Goal: Task Accomplishment & Management: Use online tool/utility

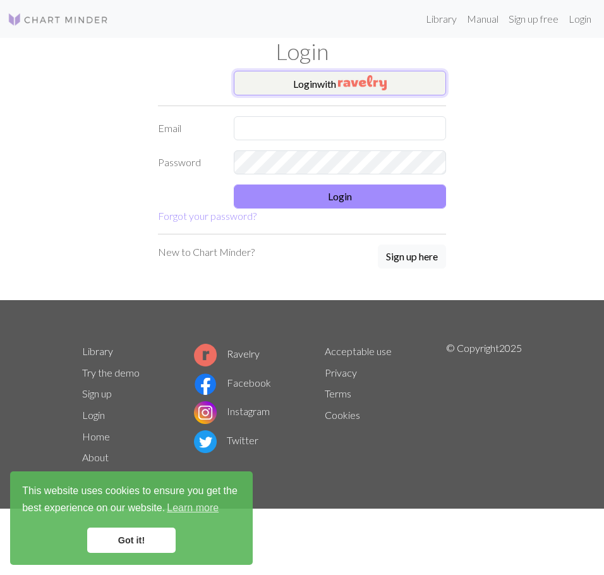
click at [334, 84] on button "Login with" at bounding box center [340, 83] width 212 height 25
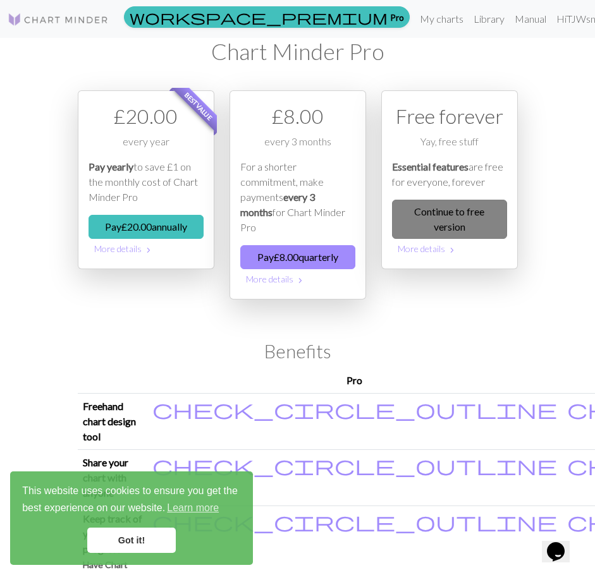
click at [437, 225] on link "Continue to free version" at bounding box center [449, 219] width 115 height 39
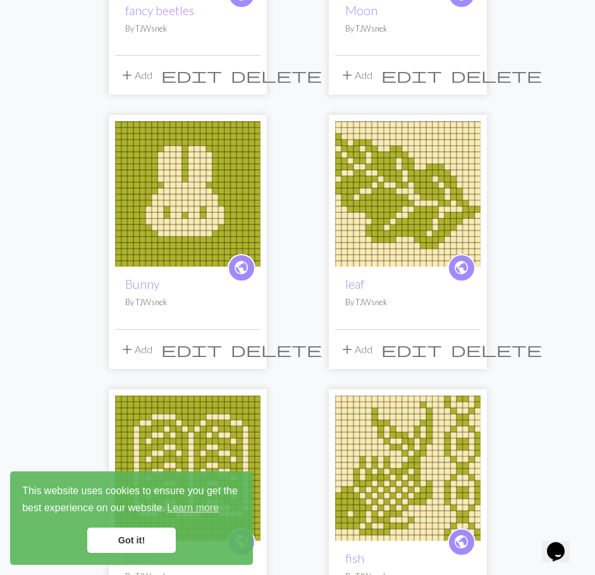
scroll to position [298, 0]
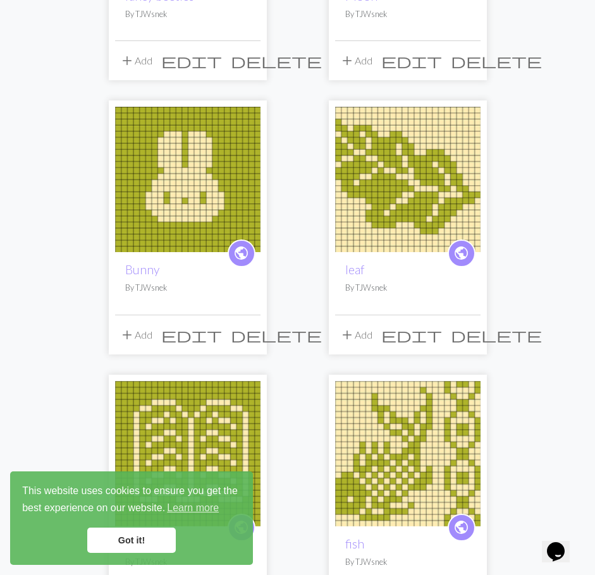
click at [105, 540] on link "Got it!" at bounding box center [131, 540] width 88 height 25
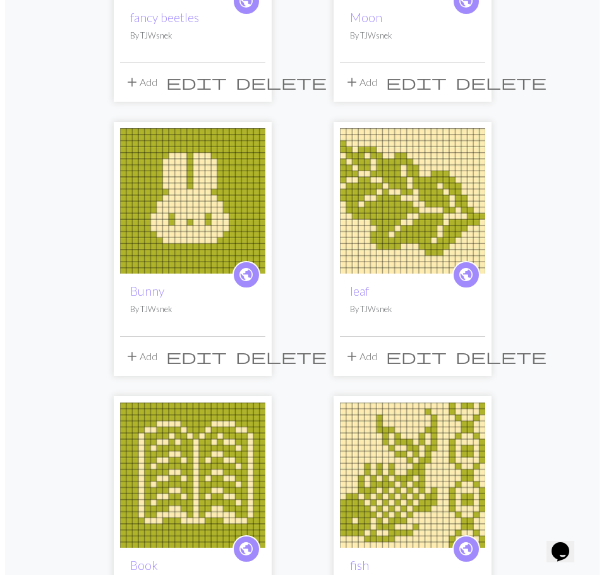
scroll to position [0, 0]
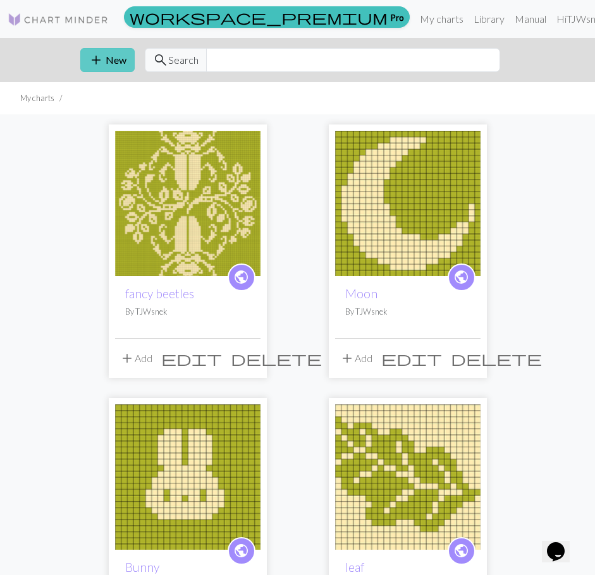
click at [110, 60] on button "add New" at bounding box center [107, 60] width 54 height 24
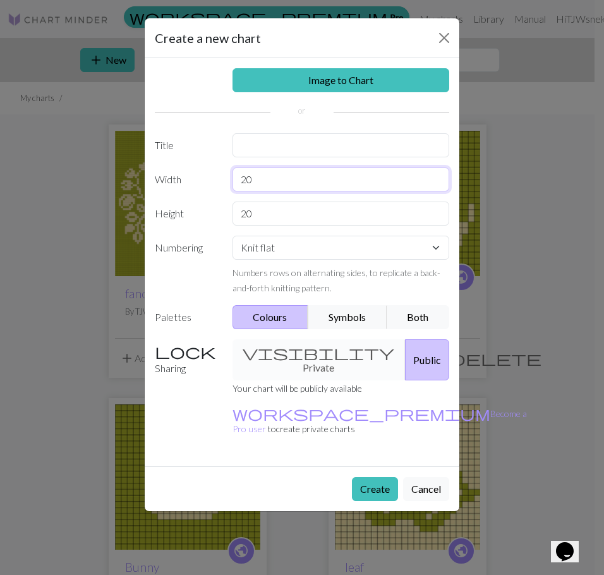
click at [253, 182] on input "20" at bounding box center [341, 179] width 217 height 24
drag, startPoint x: 250, startPoint y: 180, endPoint x: 234, endPoint y: 180, distance: 15.2
click at [234, 180] on input "20" at bounding box center [341, 179] width 217 height 24
type input "50"
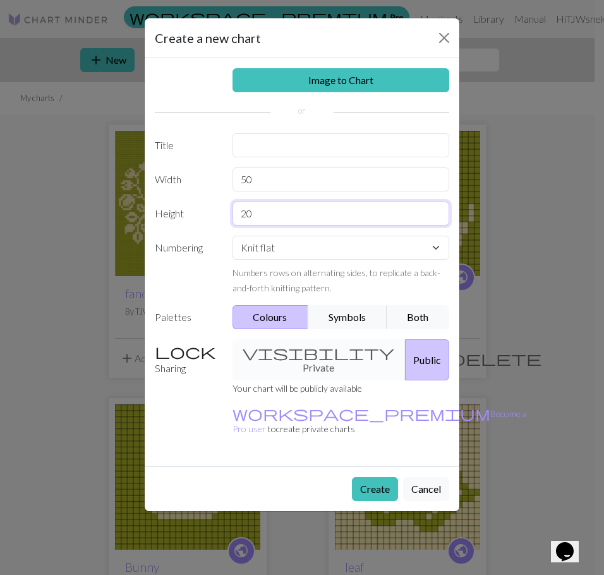
drag, startPoint x: 253, startPoint y: 219, endPoint x: 217, endPoint y: 215, distance: 35.6
click at [217, 215] on div "Height 20" at bounding box center [302, 214] width 310 height 24
type input "50"
click at [322, 354] on div "visibility Private Public" at bounding box center [341, 359] width 233 height 41
click at [372, 477] on button "Create" at bounding box center [375, 489] width 46 height 24
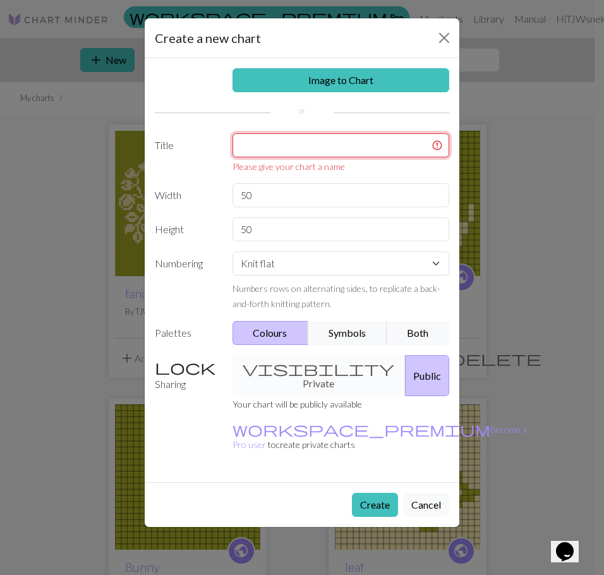
click at [274, 151] on input "text" at bounding box center [341, 145] width 217 height 24
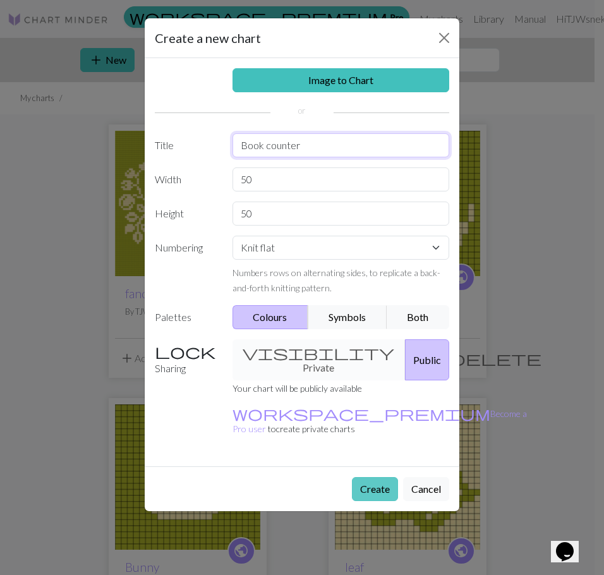
type input "Book counter"
click at [359, 477] on button "Create" at bounding box center [375, 489] width 46 height 24
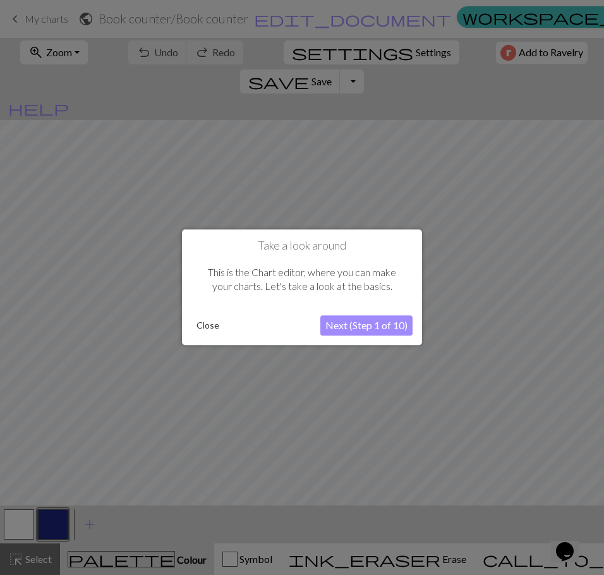
click at [199, 329] on button "Close" at bounding box center [207, 326] width 33 height 19
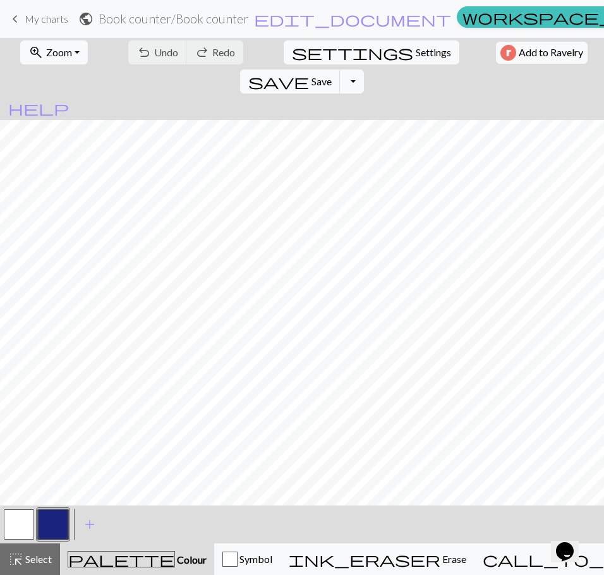
click at [62, 525] on button "button" at bounding box center [53, 524] width 30 height 30
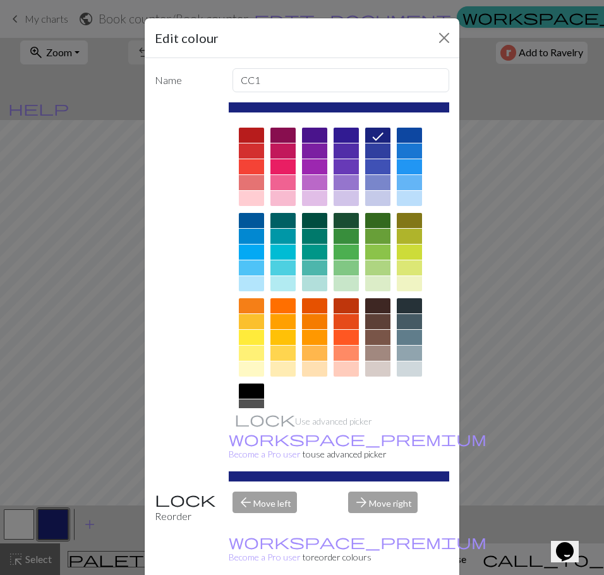
click at [340, 249] on div at bounding box center [346, 252] width 25 height 15
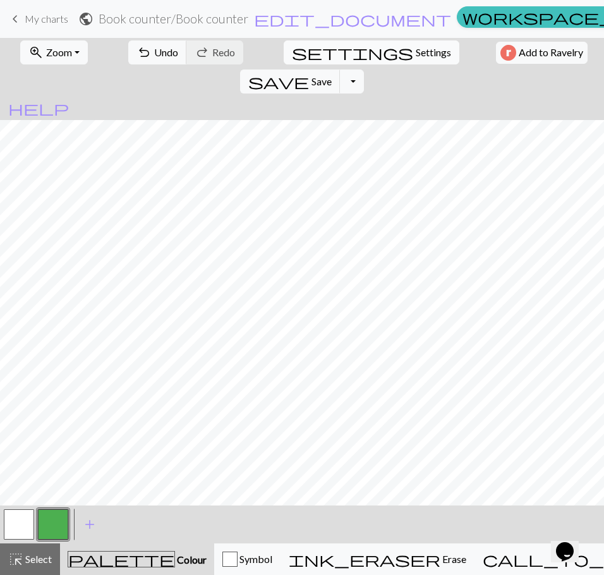
click at [416, 53] on span "Settings" at bounding box center [433, 52] width 35 height 15
select select "aran"
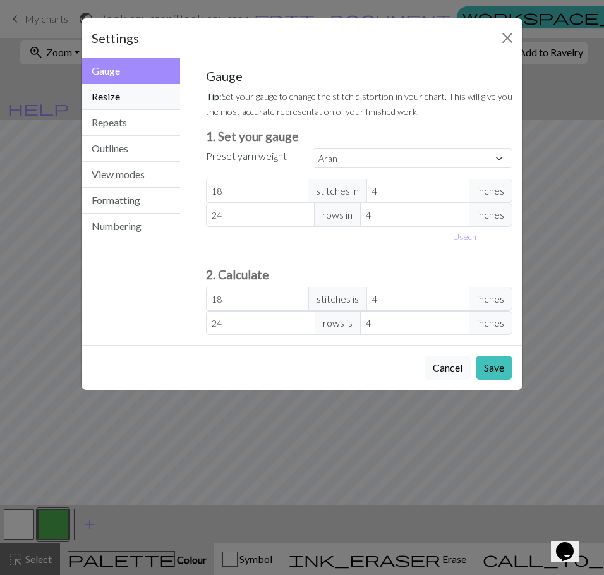
click at [150, 92] on button "Resize" at bounding box center [131, 97] width 99 height 26
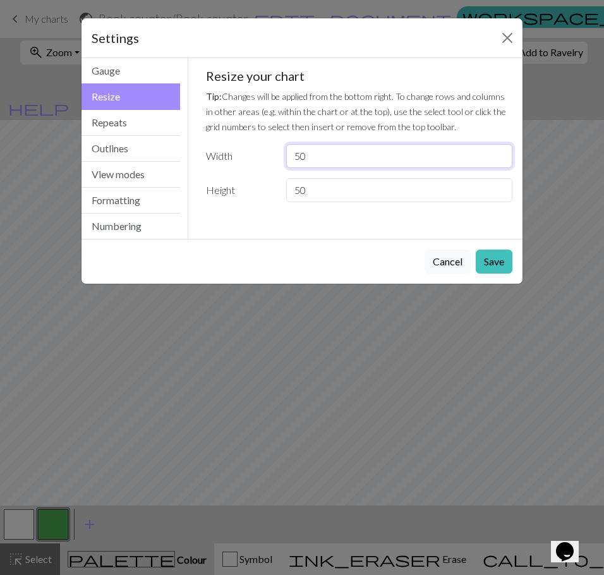
click at [325, 157] on input "50" at bounding box center [399, 156] width 226 height 24
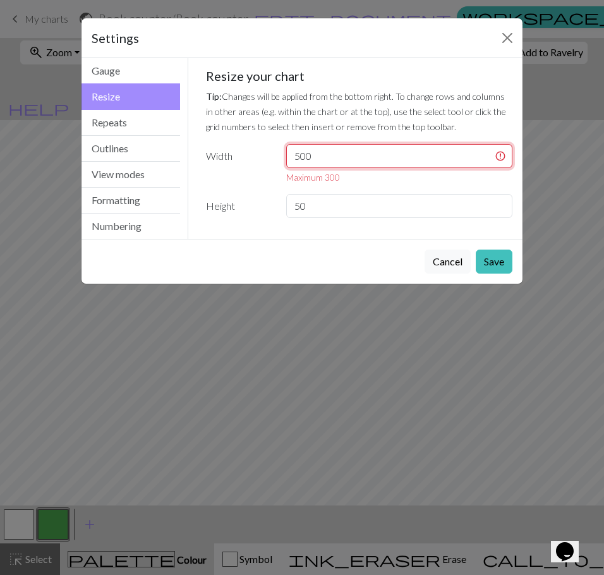
type input "500"
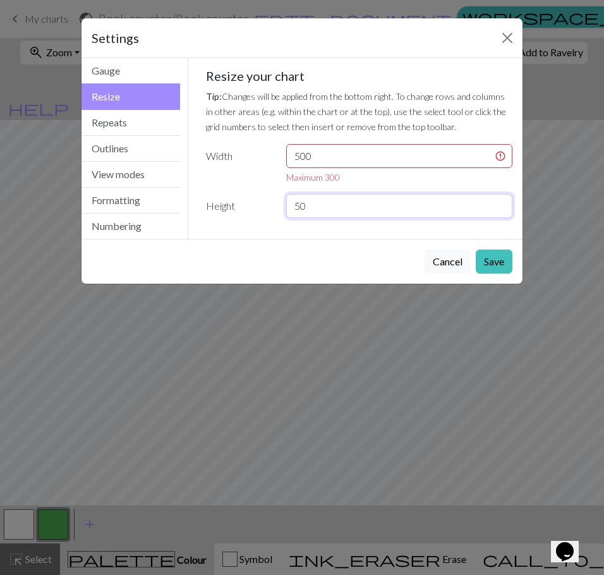
click at [394, 201] on input "50" at bounding box center [399, 206] width 226 height 24
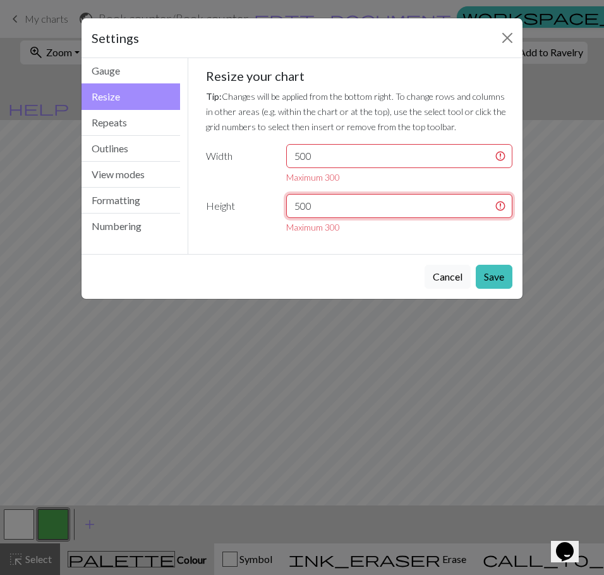
type input "500"
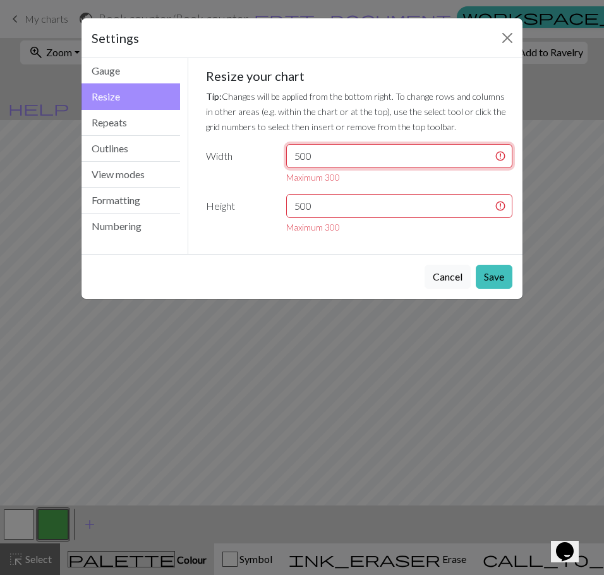
click at [298, 158] on input "500" at bounding box center [399, 156] width 226 height 24
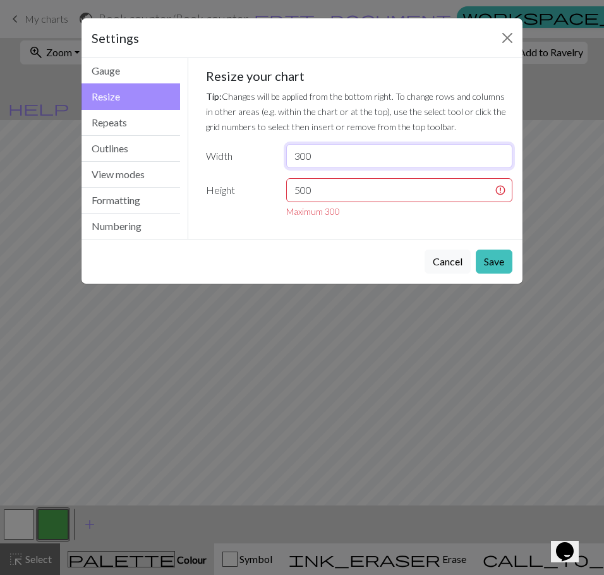
type input "300"
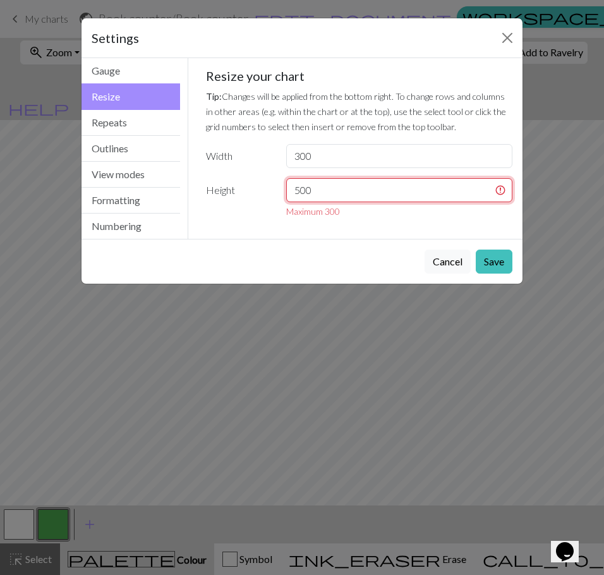
click at [299, 188] on input "500" at bounding box center [399, 190] width 226 height 24
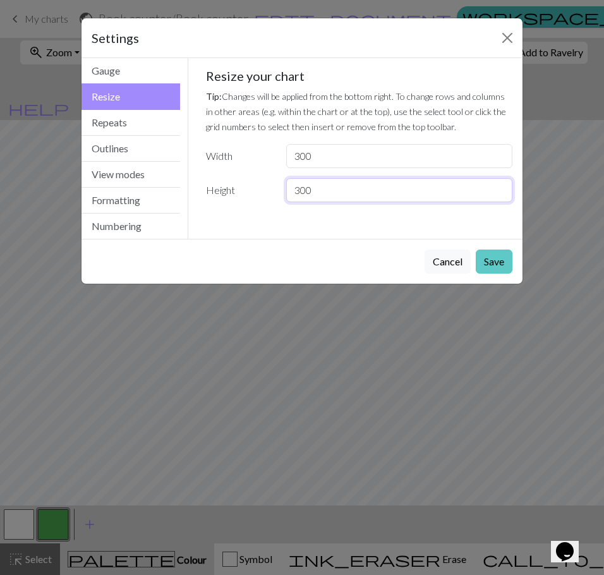
type input "300"
click at [512, 270] on button "Save" at bounding box center [494, 262] width 37 height 24
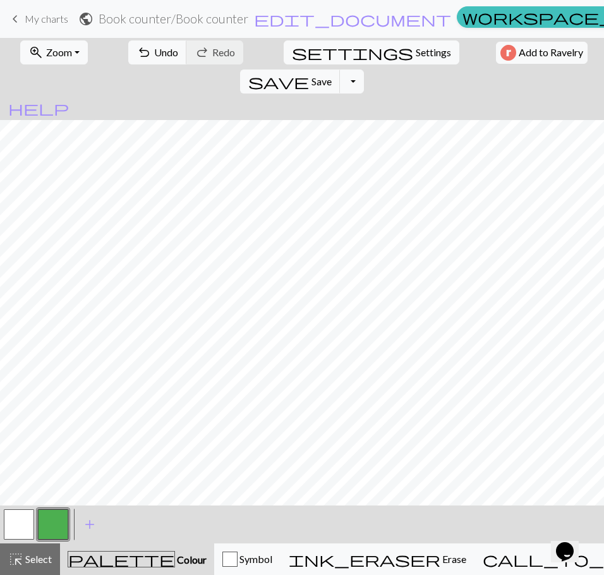
click at [21, 523] on button "button" at bounding box center [19, 524] width 30 height 30
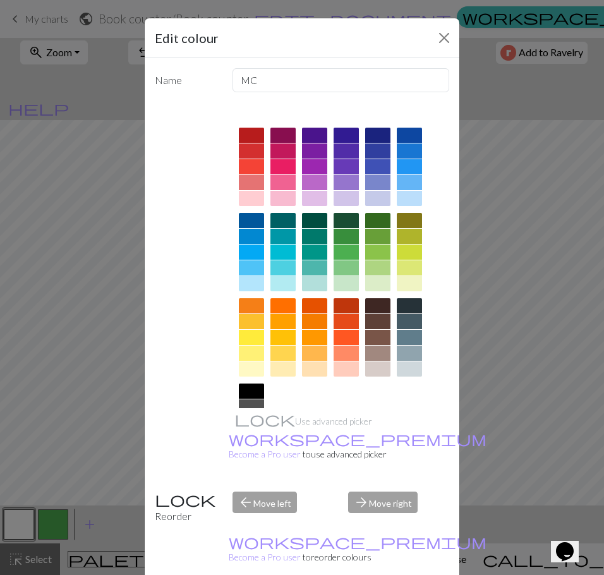
click at [373, 336] on div at bounding box center [377, 337] width 25 height 15
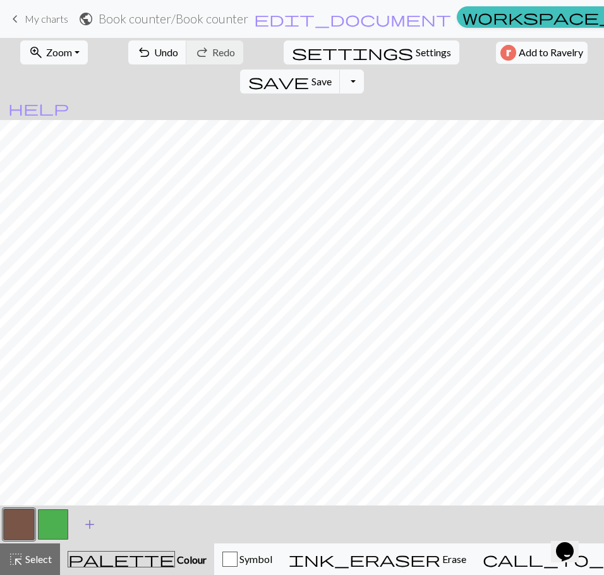
click at [90, 524] on span "add" at bounding box center [89, 525] width 15 height 18
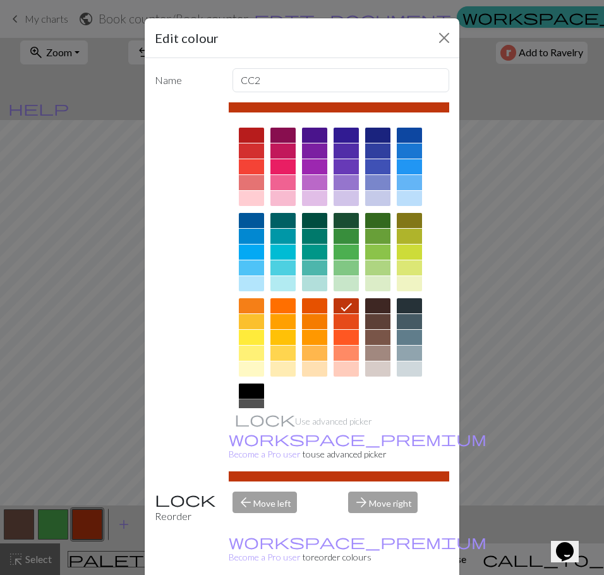
click at [250, 392] on div at bounding box center [251, 391] width 25 height 15
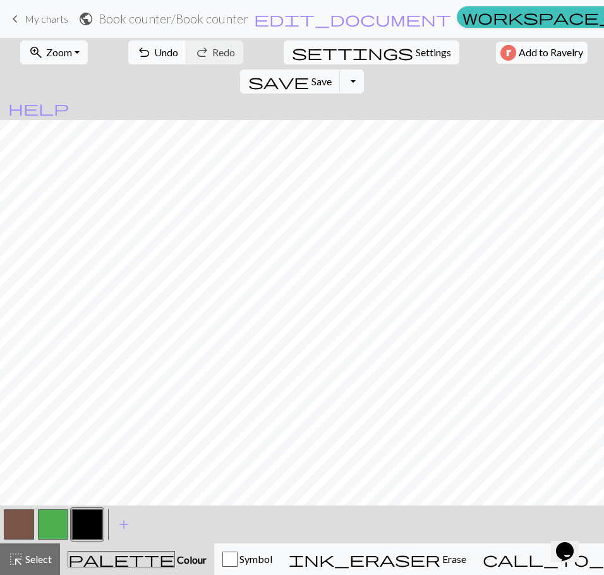
click at [54, 522] on button "button" at bounding box center [53, 524] width 30 height 30
click at [95, 529] on button "button" at bounding box center [87, 524] width 30 height 30
click at [154, 53] on span "Undo" at bounding box center [166, 52] width 24 height 12
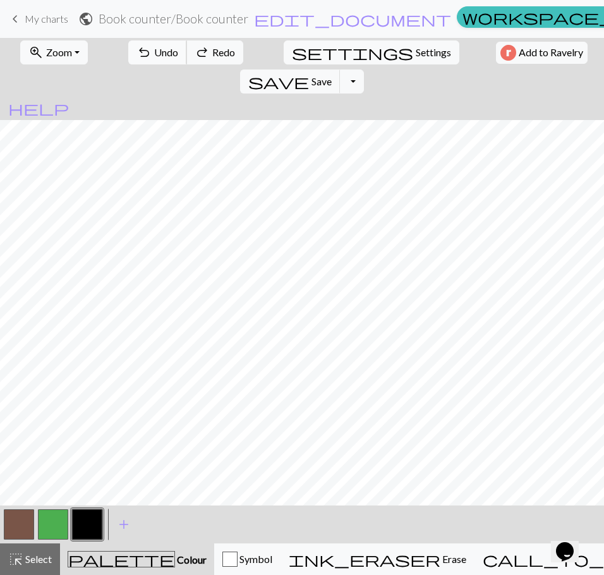
click at [154, 53] on span "Undo" at bounding box center [166, 52] width 24 height 12
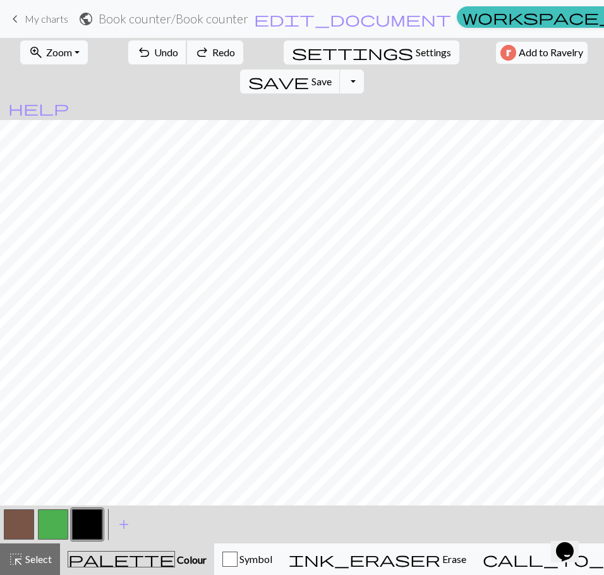
click at [154, 53] on span "Undo" at bounding box center [166, 52] width 24 height 12
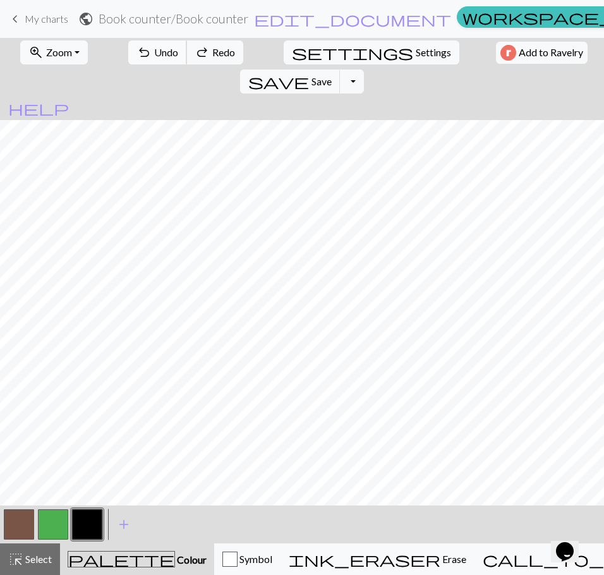
click at [154, 53] on span "Undo" at bounding box center [166, 52] width 24 height 12
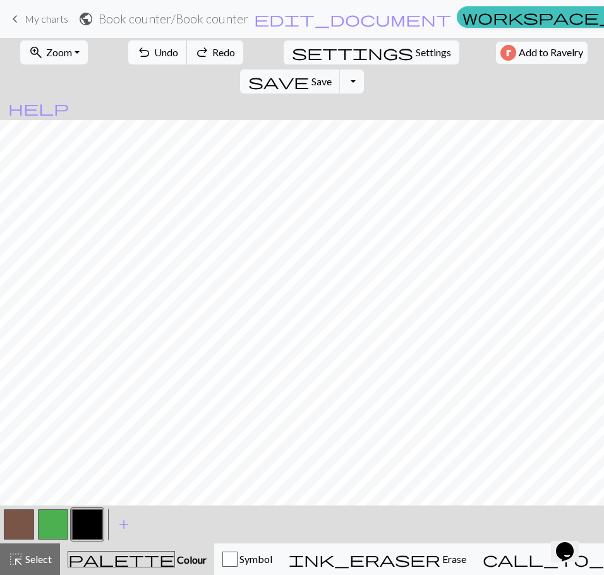
click at [154, 53] on span "Undo" at bounding box center [166, 52] width 24 height 12
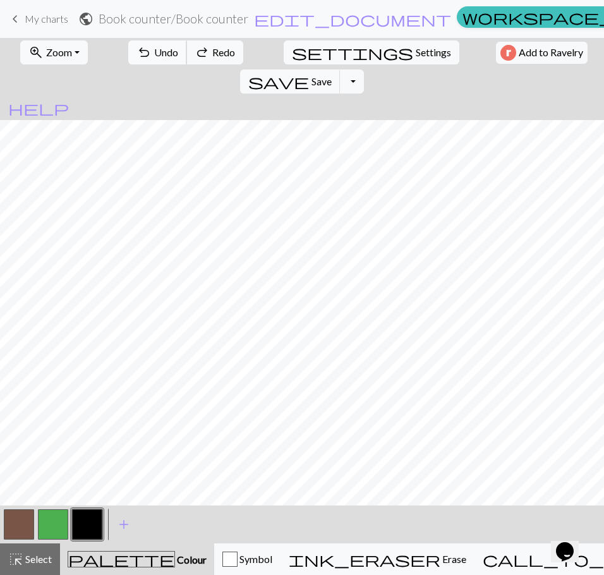
click at [154, 53] on span "Undo" at bounding box center [166, 52] width 24 height 12
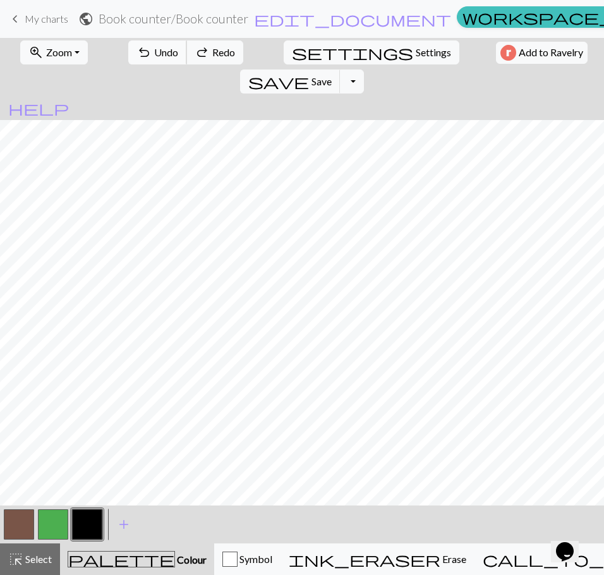
click at [154, 53] on span "Undo" at bounding box center [166, 52] width 24 height 12
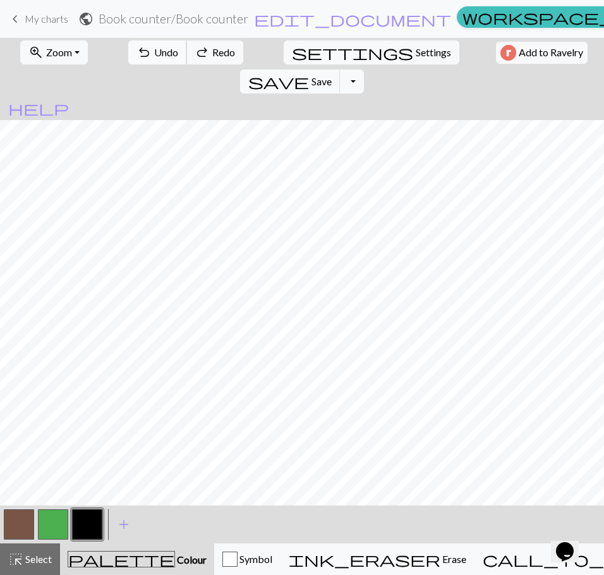
click at [154, 54] on span "Undo" at bounding box center [166, 52] width 24 height 12
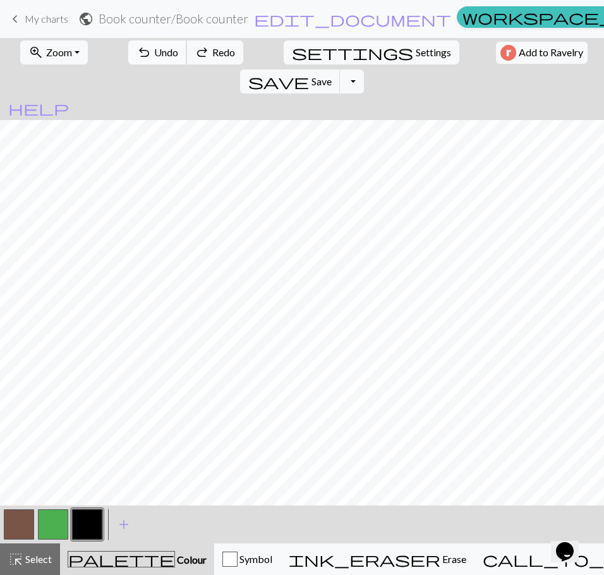
click at [154, 54] on span "Undo" at bounding box center [166, 52] width 24 height 12
click at [286, 52] on button "settings Settings" at bounding box center [372, 52] width 176 height 24
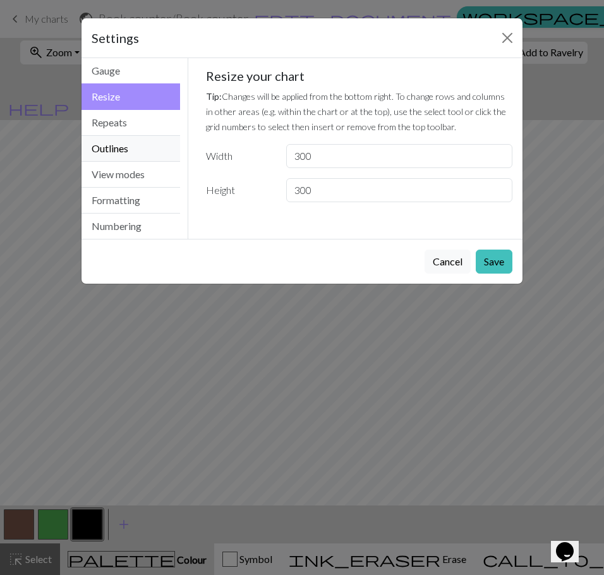
click at [129, 150] on button "Outlines" at bounding box center [131, 149] width 99 height 26
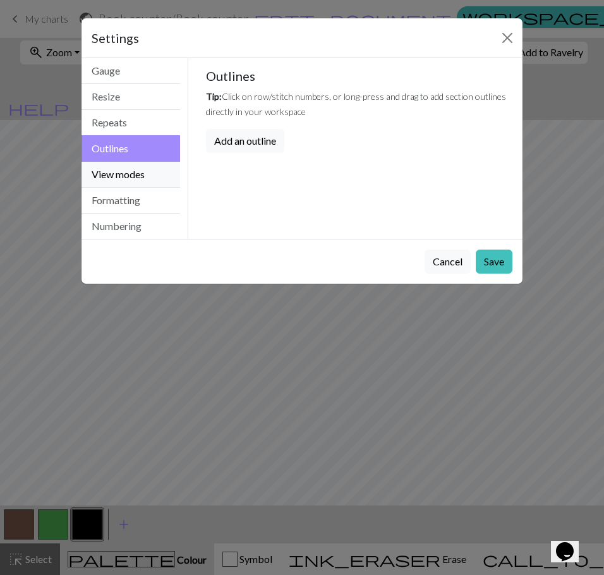
click at [135, 170] on button "View modes" at bounding box center [131, 175] width 99 height 26
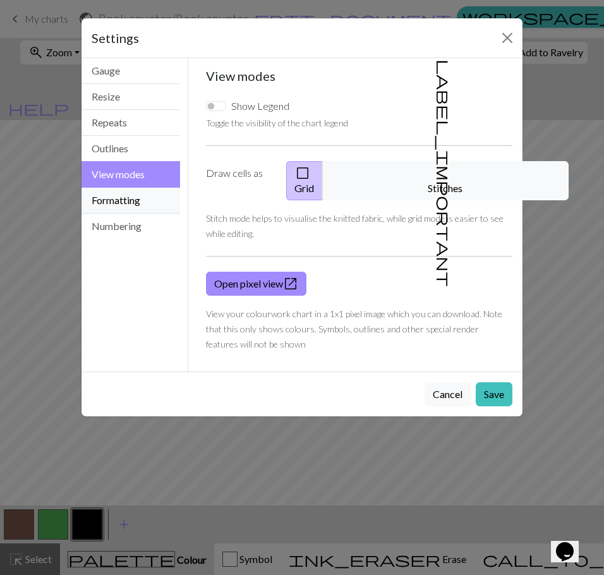
click at [123, 204] on button "Formatting" at bounding box center [131, 201] width 99 height 26
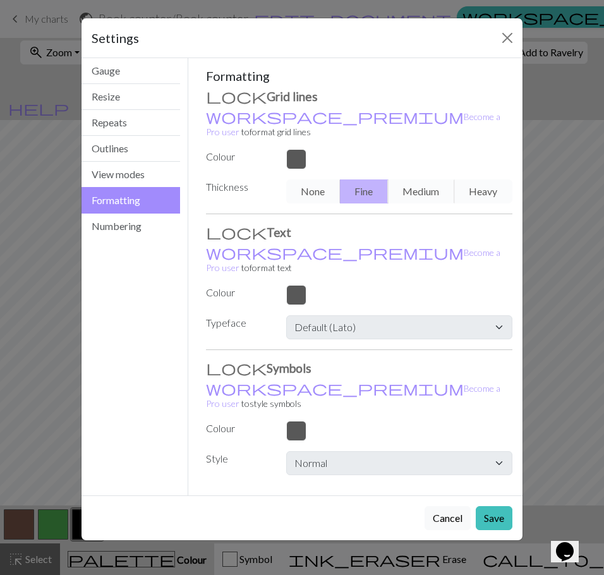
click at [307, 179] on div "None Fine Medium Heavy" at bounding box center [399, 191] width 241 height 24
click at [130, 178] on button "View modes" at bounding box center [131, 175] width 99 height 26
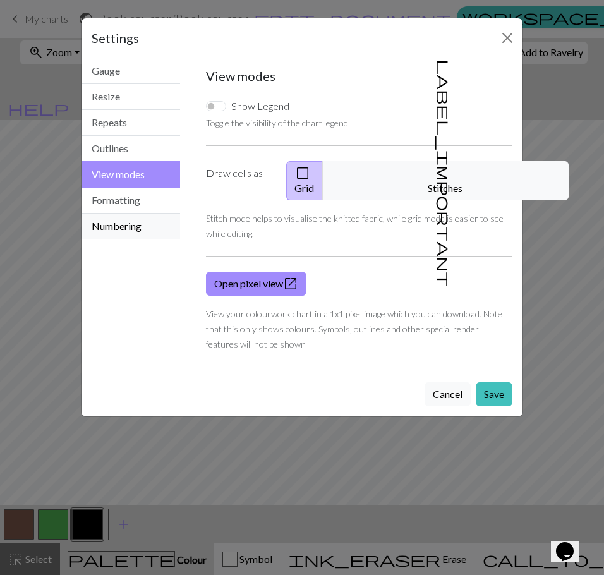
click at [143, 223] on button "Numbering" at bounding box center [131, 226] width 99 height 25
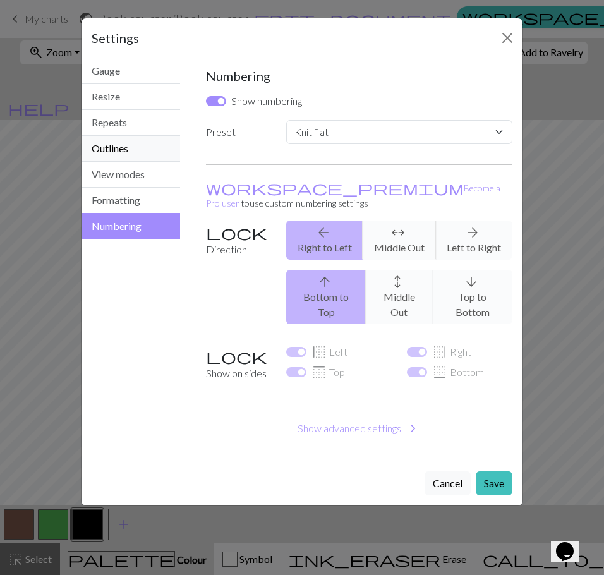
click at [135, 147] on button "Outlines" at bounding box center [131, 149] width 99 height 26
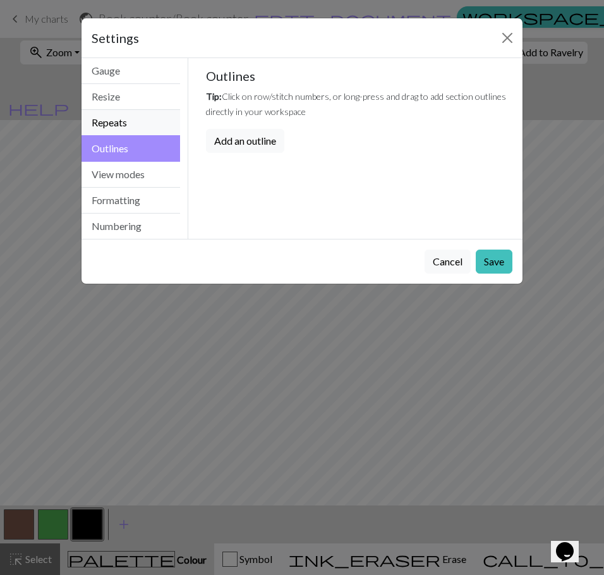
click at [131, 131] on button "Repeats" at bounding box center [131, 123] width 99 height 26
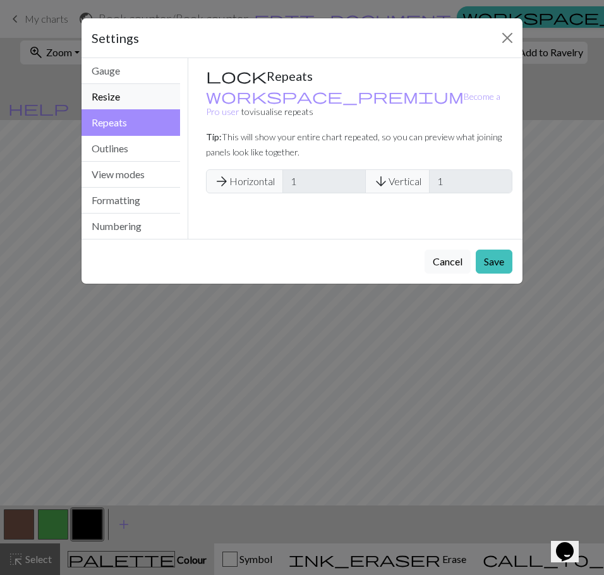
click at [128, 102] on button "Resize" at bounding box center [131, 97] width 99 height 26
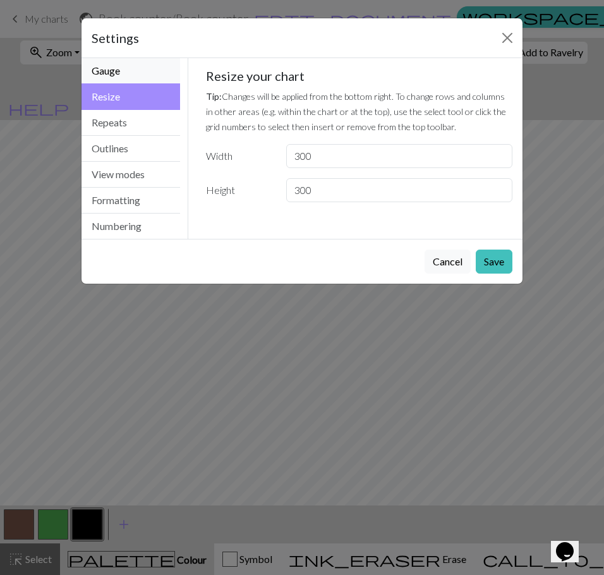
click at [124, 77] on button "Gauge" at bounding box center [131, 71] width 99 height 26
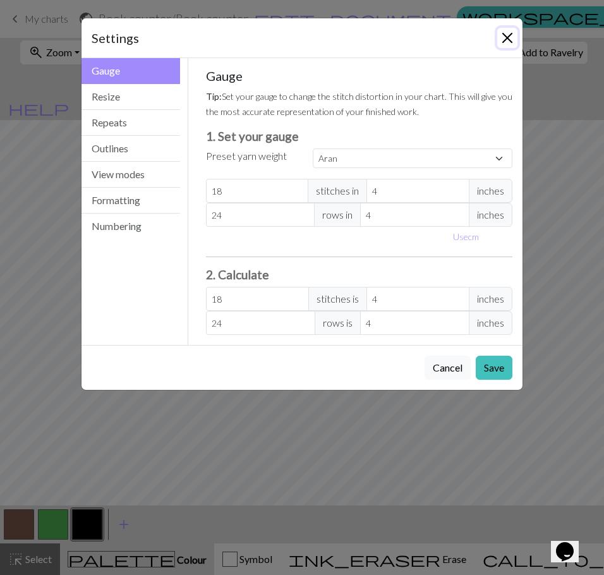
click at [507, 37] on button "Close" at bounding box center [507, 38] width 20 height 20
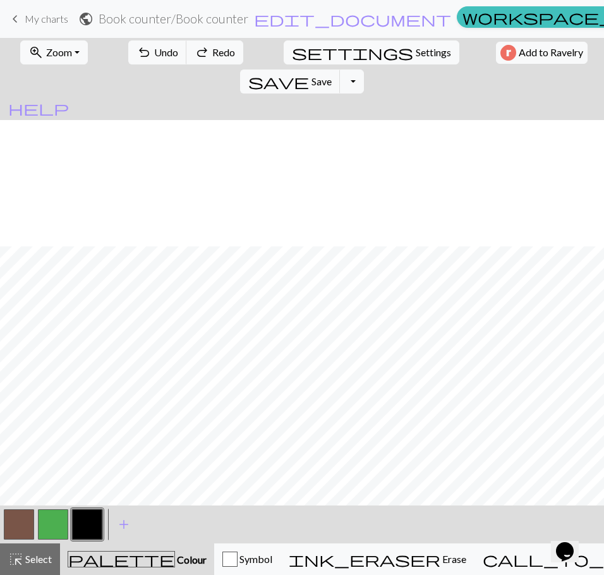
scroll to position [316, 0]
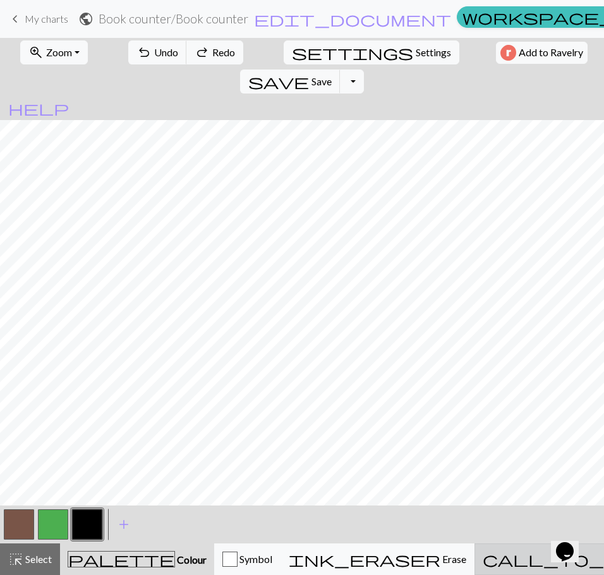
click at [511, 563] on span "call_to_action" at bounding box center [589, 559] width 212 height 18
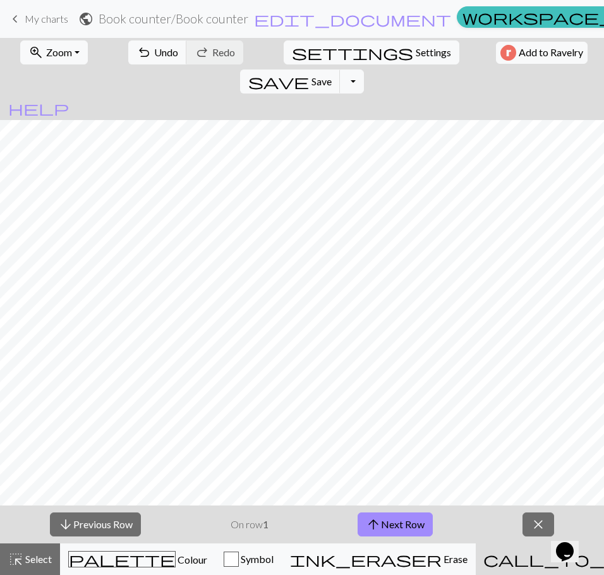
click at [497, 563] on span "call_to_action" at bounding box center [589, 559] width 212 height 18
click at [416, 524] on button "arrow_upward Next Row" at bounding box center [395, 524] width 75 height 24
click at [529, 522] on button "close" at bounding box center [539, 524] width 32 height 24
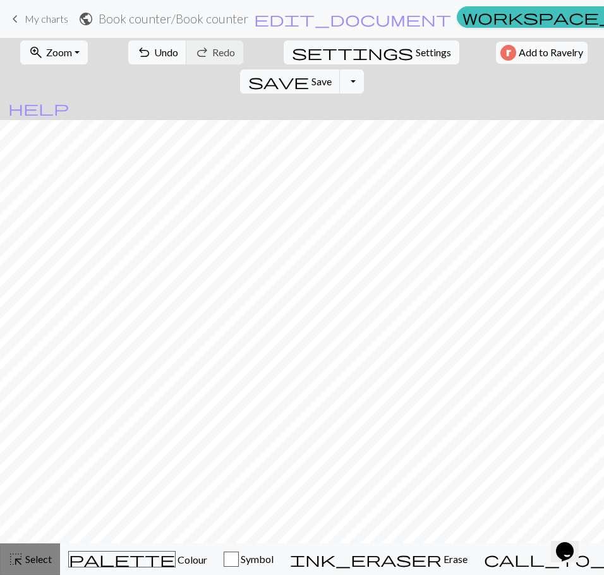
click at [12, 555] on span "highlight_alt" at bounding box center [15, 559] width 15 height 18
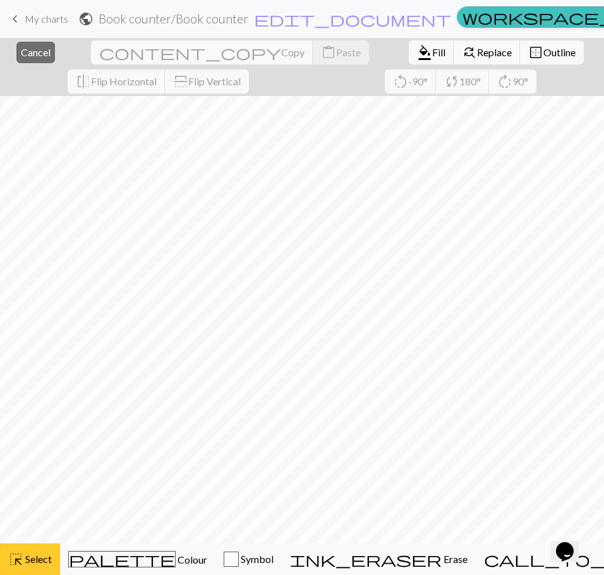
click at [11, 555] on span "highlight_alt" at bounding box center [15, 559] width 15 height 18
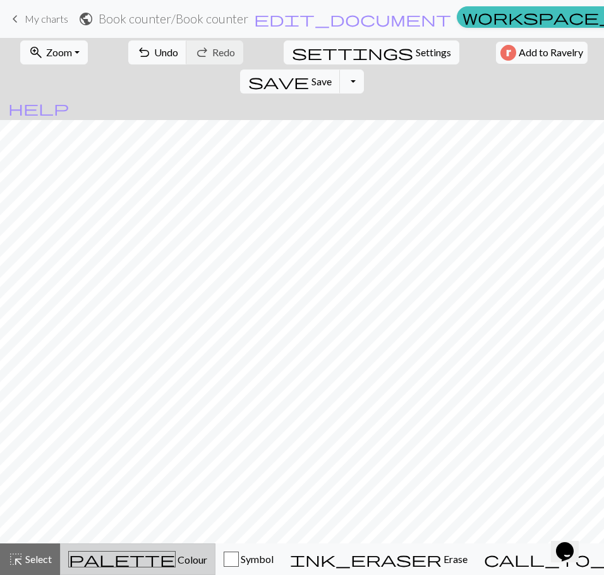
click at [143, 569] on button "palette Colour Colour" at bounding box center [137, 559] width 155 height 32
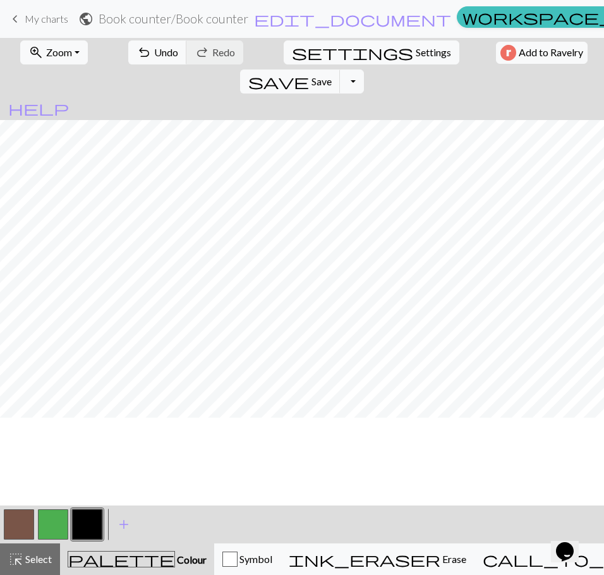
scroll to position [0, 0]
click at [56, 528] on button "button" at bounding box center [53, 524] width 30 height 30
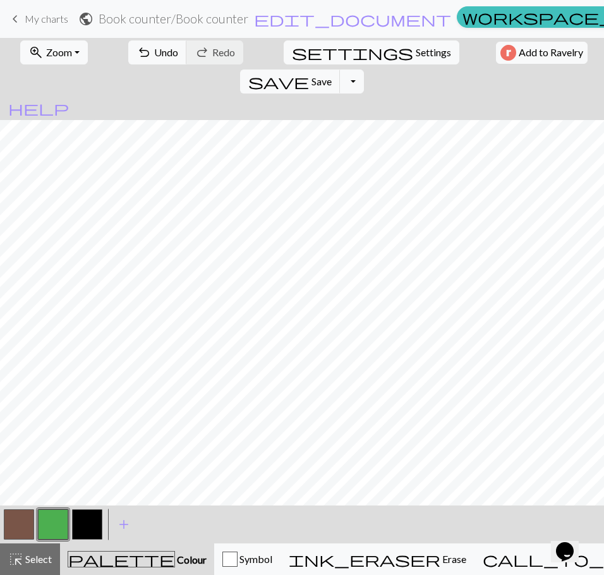
click at [97, 523] on button "button" at bounding box center [87, 524] width 30 height 30
click at [13, 518] on button "button" at bounding box center [19, 524] width 30 height 30
click at [56, 520] on button "button" at bounding box center [53, 524] width 30 height 30
